Goal: Task Accomplishment & Management: Use online tool/utility

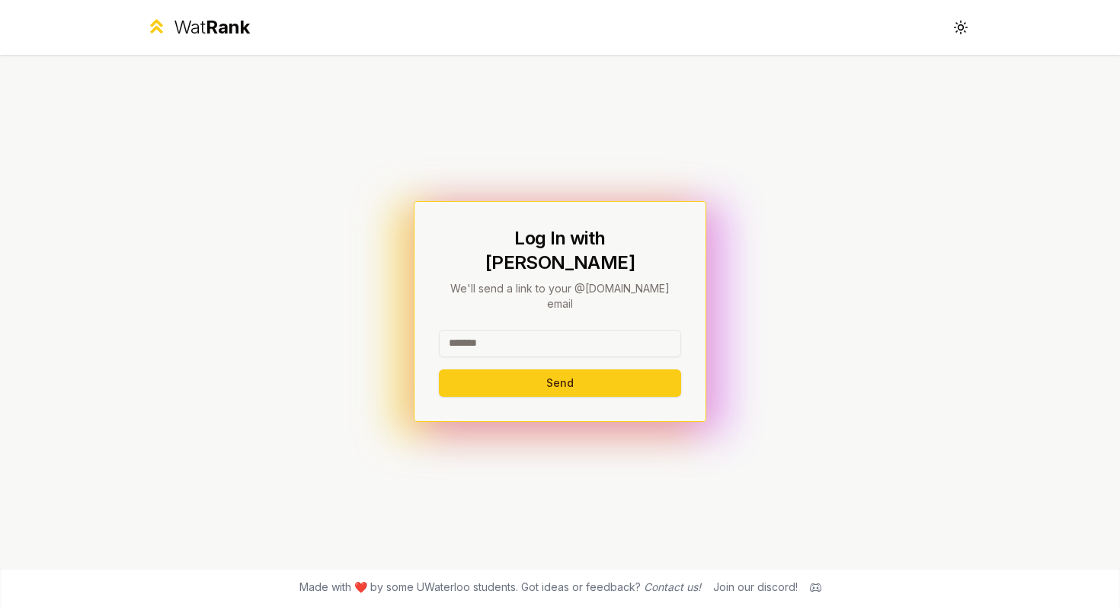
click at [471, 330] on input at bounding box center [560, 343] width 242 height 27
type input "********"
click at [452, 369] on button "Send" at bounding box center [560, 382] width 242 height 27
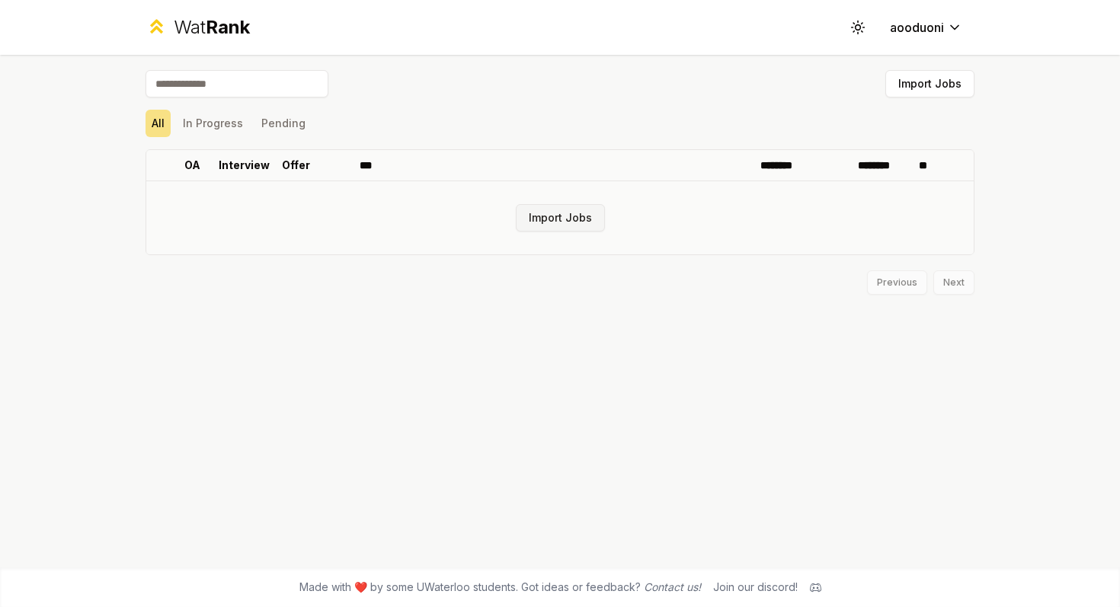
click at [568, 213] on button "Import Jobs" at bounding box center [560, 217] width 89 height 27
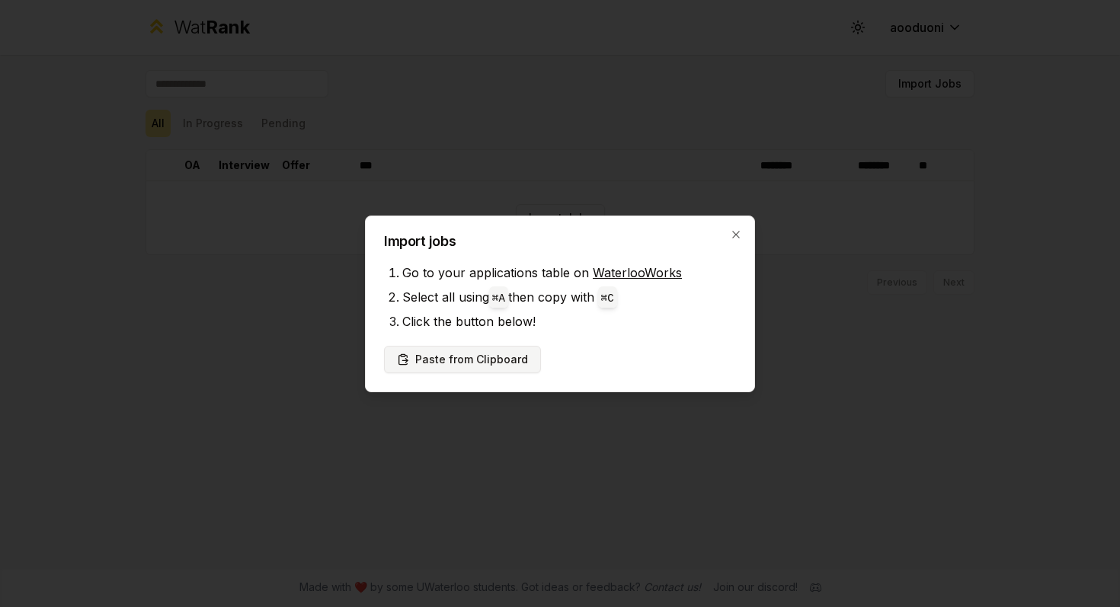
click at [515, 351] on button "Paste from Clipboard" at bounding box center [462, 359] width 157 height 27
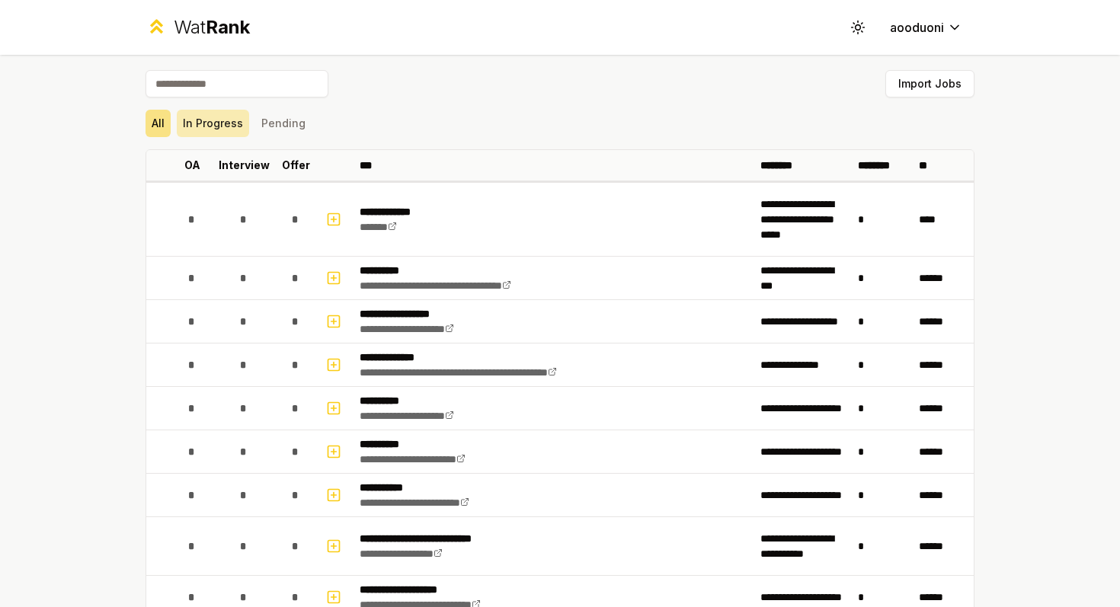
click at [225, 128] on button "In Progress" at bounding box center [213, 123] width 72 height 27
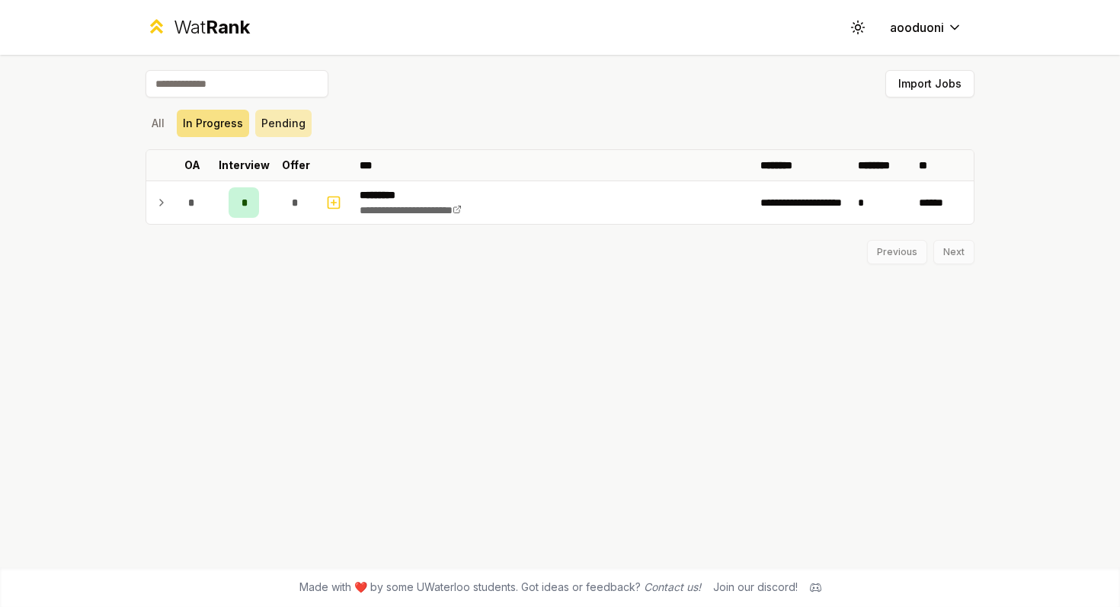
click at [287, 130] on button "Pending" at bounding box center [283, 123] width 56 height 27
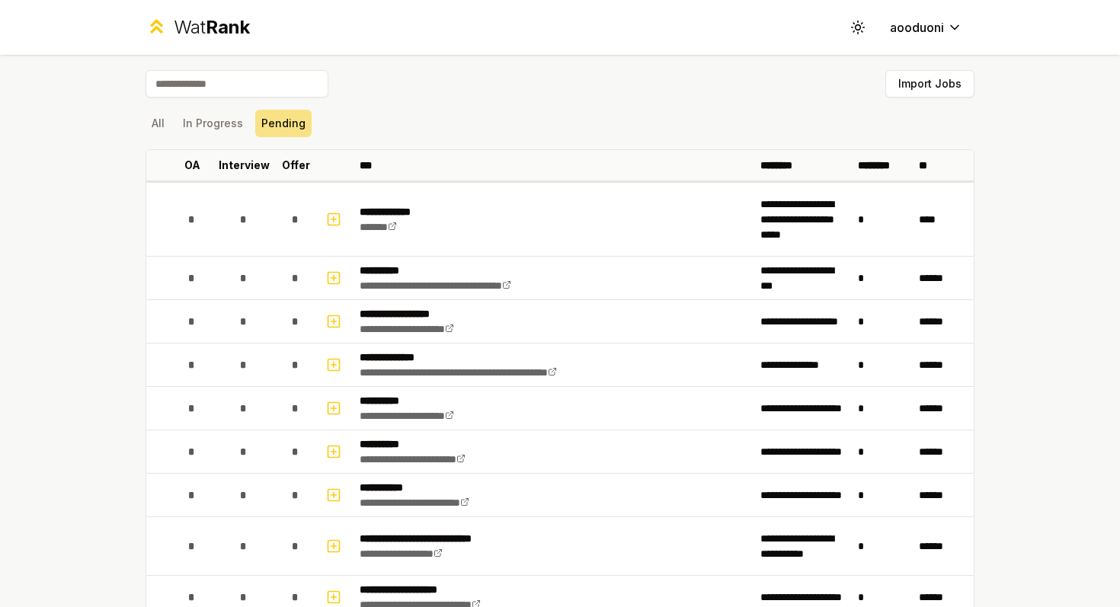
click at [146, 109] on div "All In Progress Pending" at bounding box center [560, 124] width 829 height 40
click at [151, 110] on button "All" at bounding box center [158, 123] width 25 height 27
click at [152, 121] on button "All" at bounding box center [158, 123] width 25 height 27
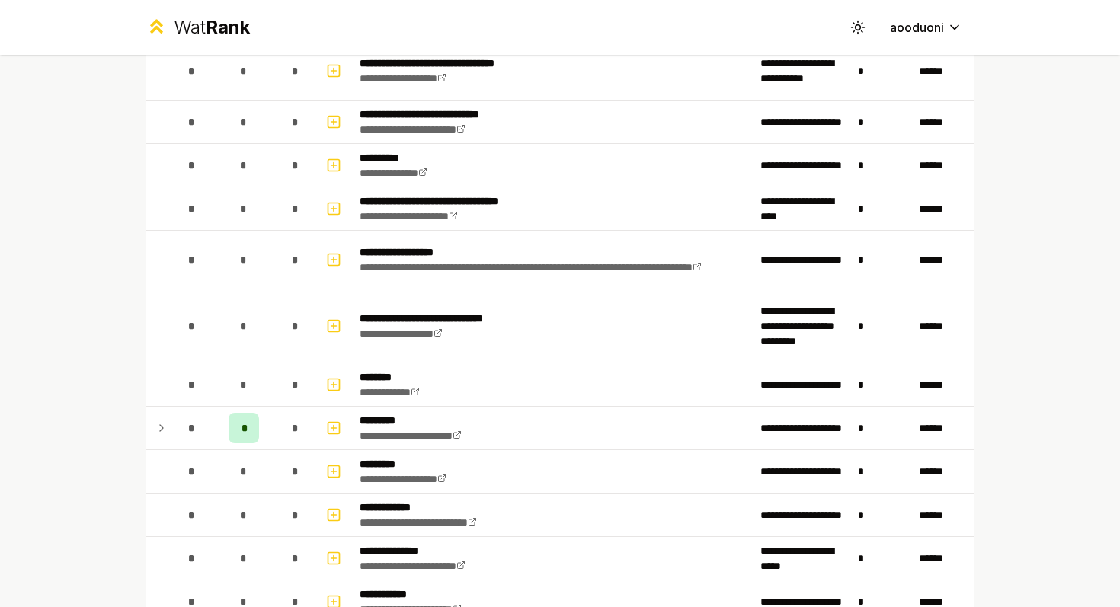
scroll to position [1394, 0]
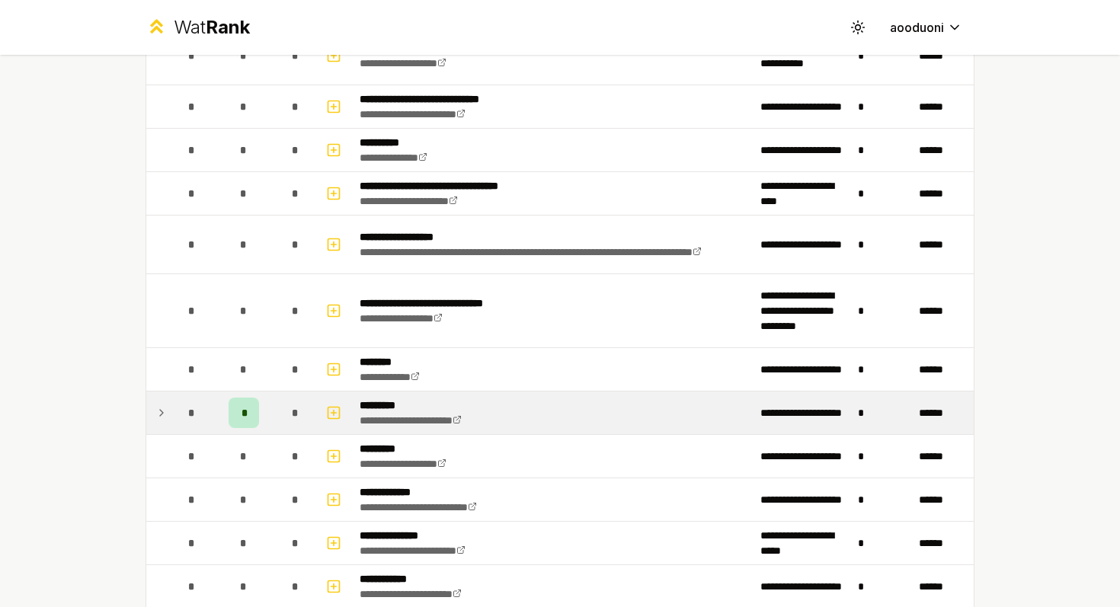
click at [237, 417] on div "*" at bounding box center [244, 413] width 30 height 30
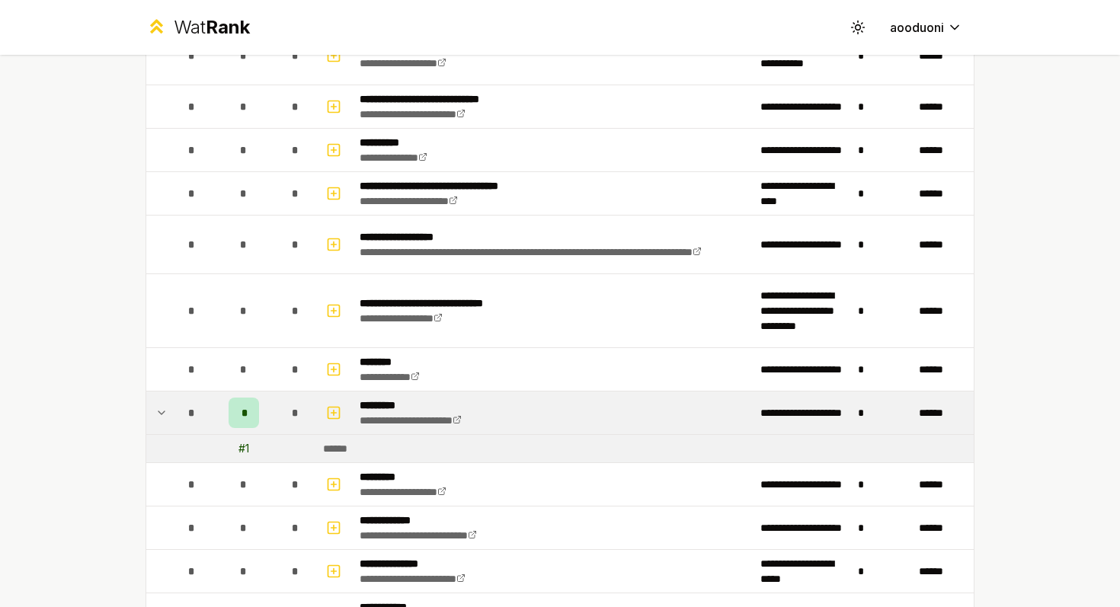
click at [237, 417] on div "*" at bounding box center [244, 413] width 30 height 30
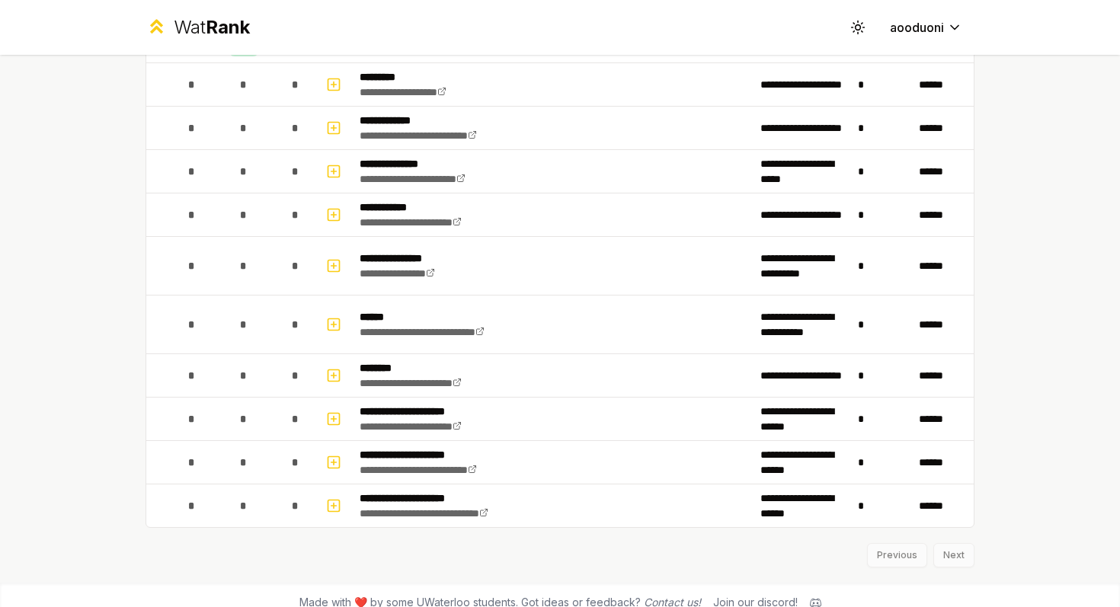
scroll to position [1781, 0]
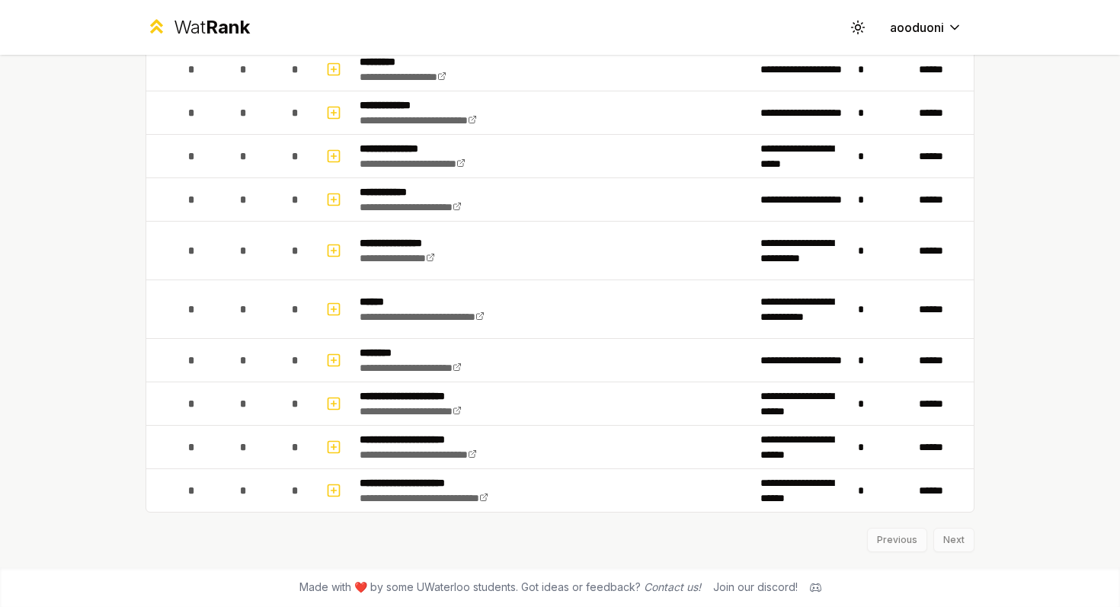
click at [967, 546] on div "Previous Next" at bounding box center [560, 533] width 829 height 40
click at [948, 537] on div "Previous Next" at bounding box center [560, 533] width 829 height 40
click at [948, 544] on div "Previous Next" at bounding box center [560, 533] width 829 height 40
click at [968, 540] on div "Previous Next" at bounding box center [560, 533] width 829 height 40
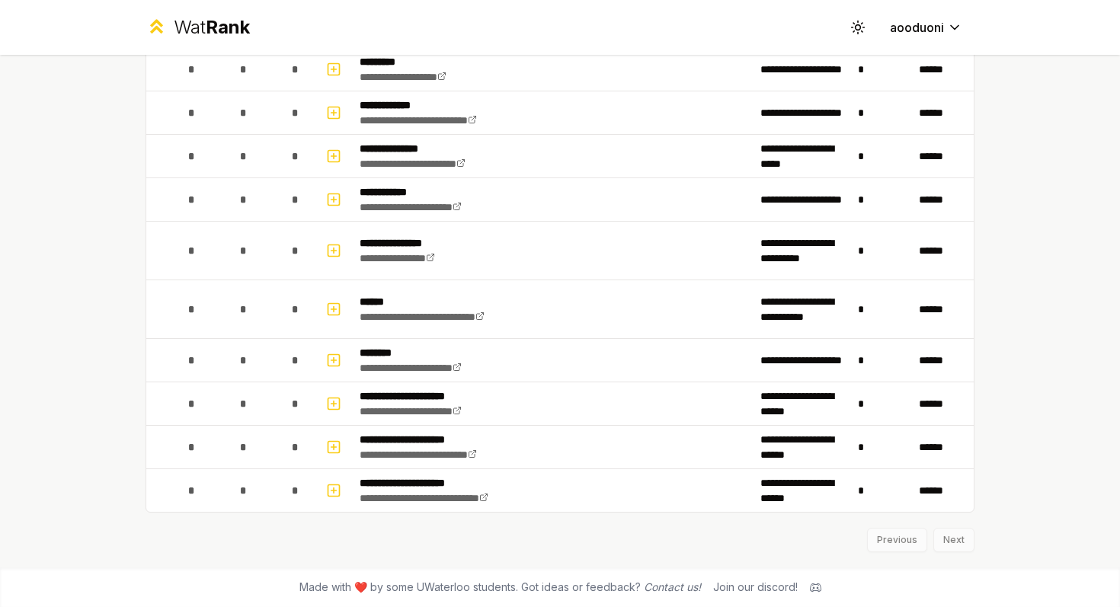
click at [953, 542] on div "Previous Next" at bounding box center [560, 533] width 829 height 40
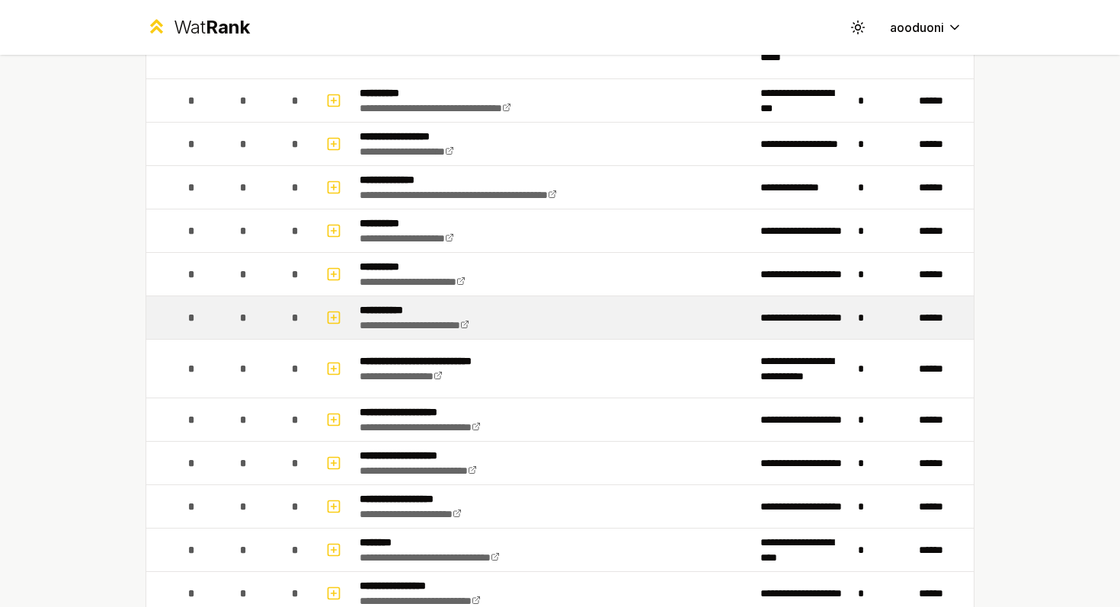
scroll to position [0, 0]
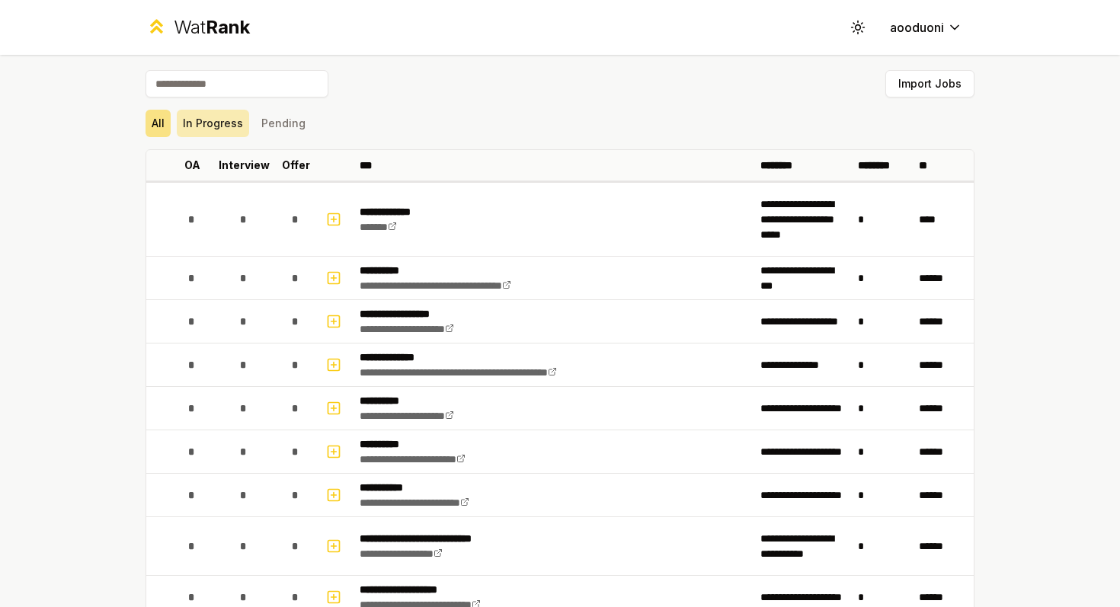
click at [182, 126] on button "In Progress" at bounding box center [213, 123] width 72 height 27
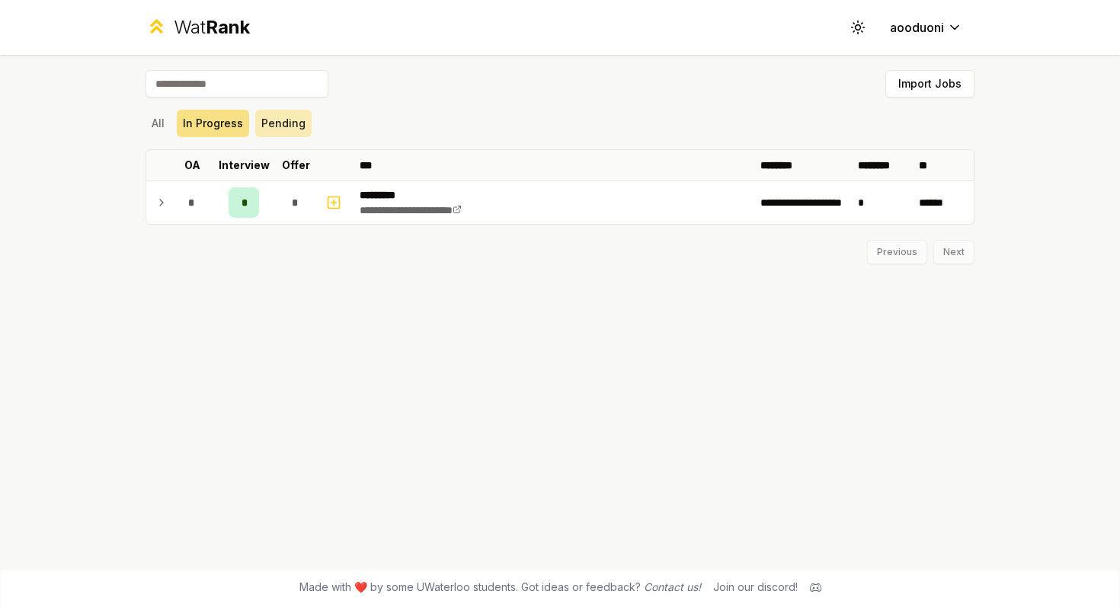
click at [260, 130] on button "Pending" at bounding box center [283, 123] width 56 height 27
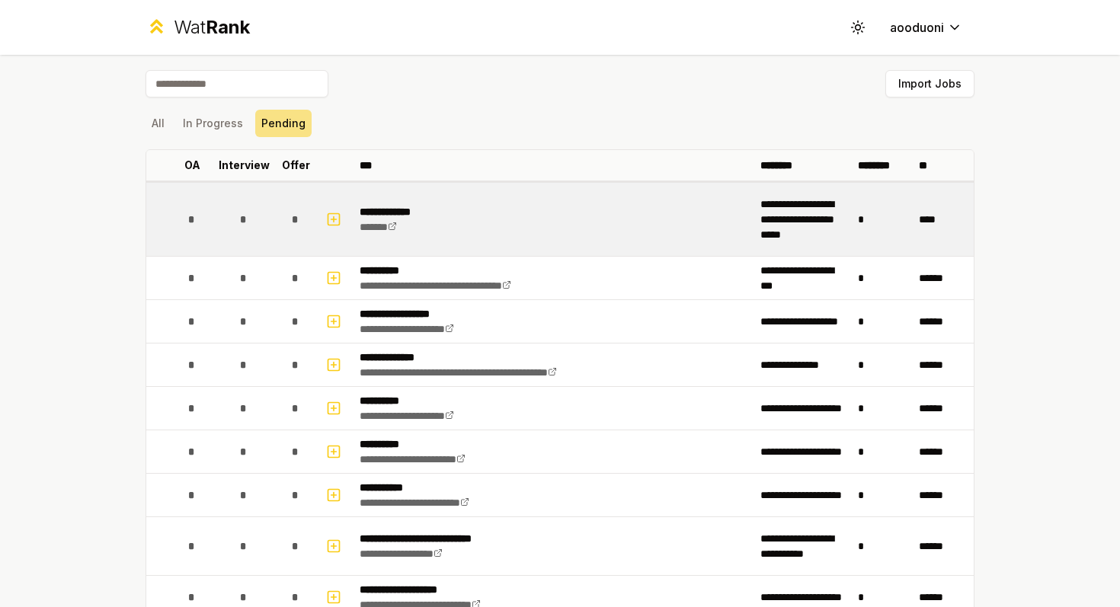
click at [378, 212] on p "**********" at bounding box center [396, 211] width 72 height 15
click at [383, 234] on div "**********" at bounding box center [396, 219] width 72 height 30
click at [383, 232] on link "******" at bounding box center [378, 227] width 37 height 11
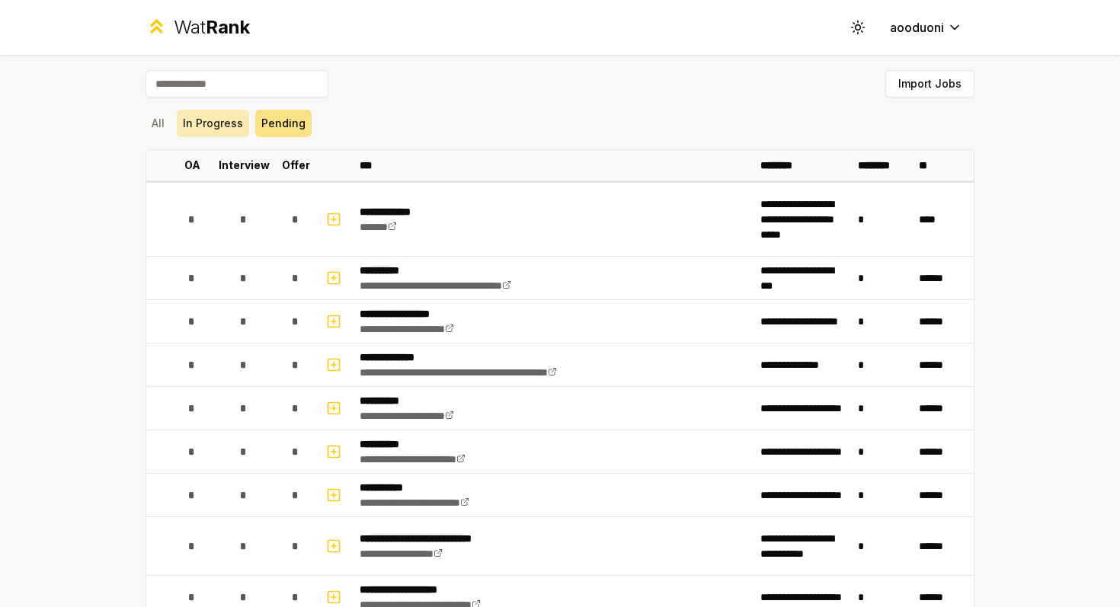
click at [231, 114] on button "In Progress" at bounding box center [213, 123] width 72 height 27
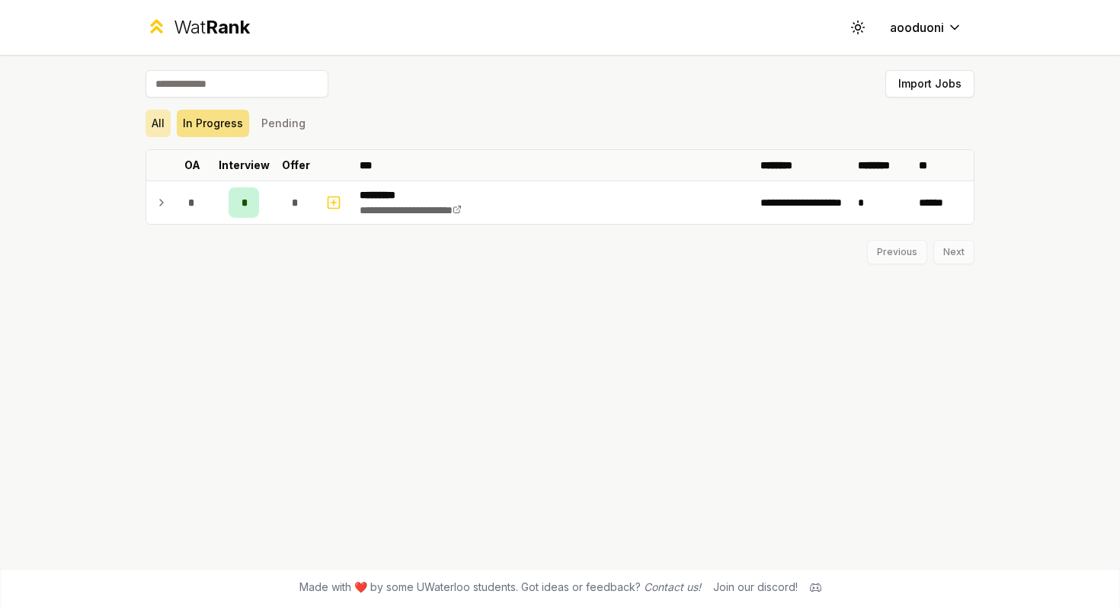
click at [155, 123] on button "All" at bounding box center [158, 123] width 25 height 27
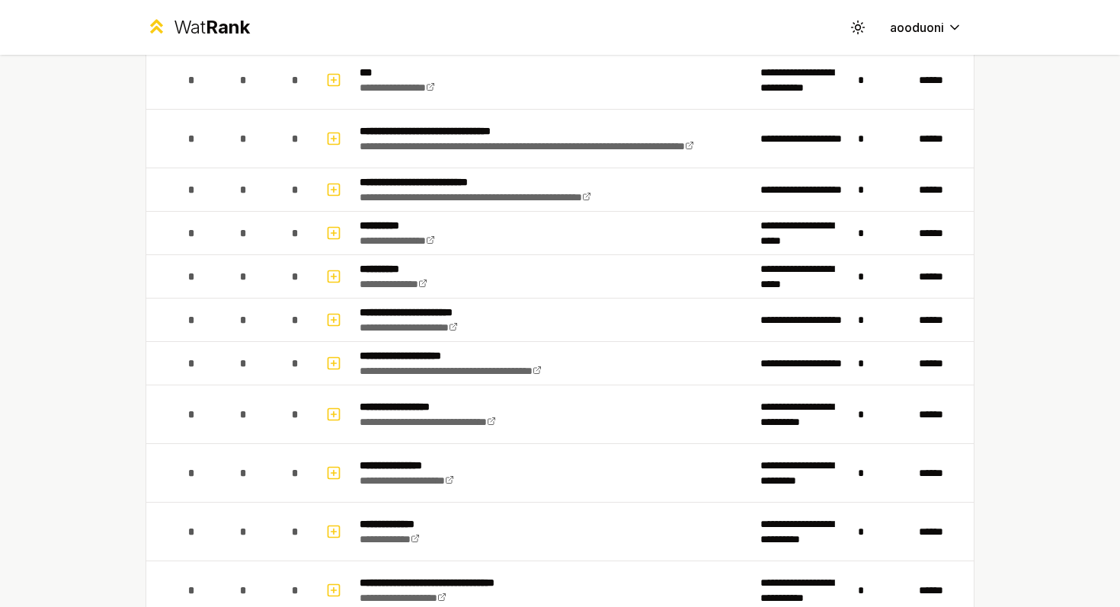
scroll to position [728, 0]
